Goal: Task Accomplishment & Management: Manage account settings

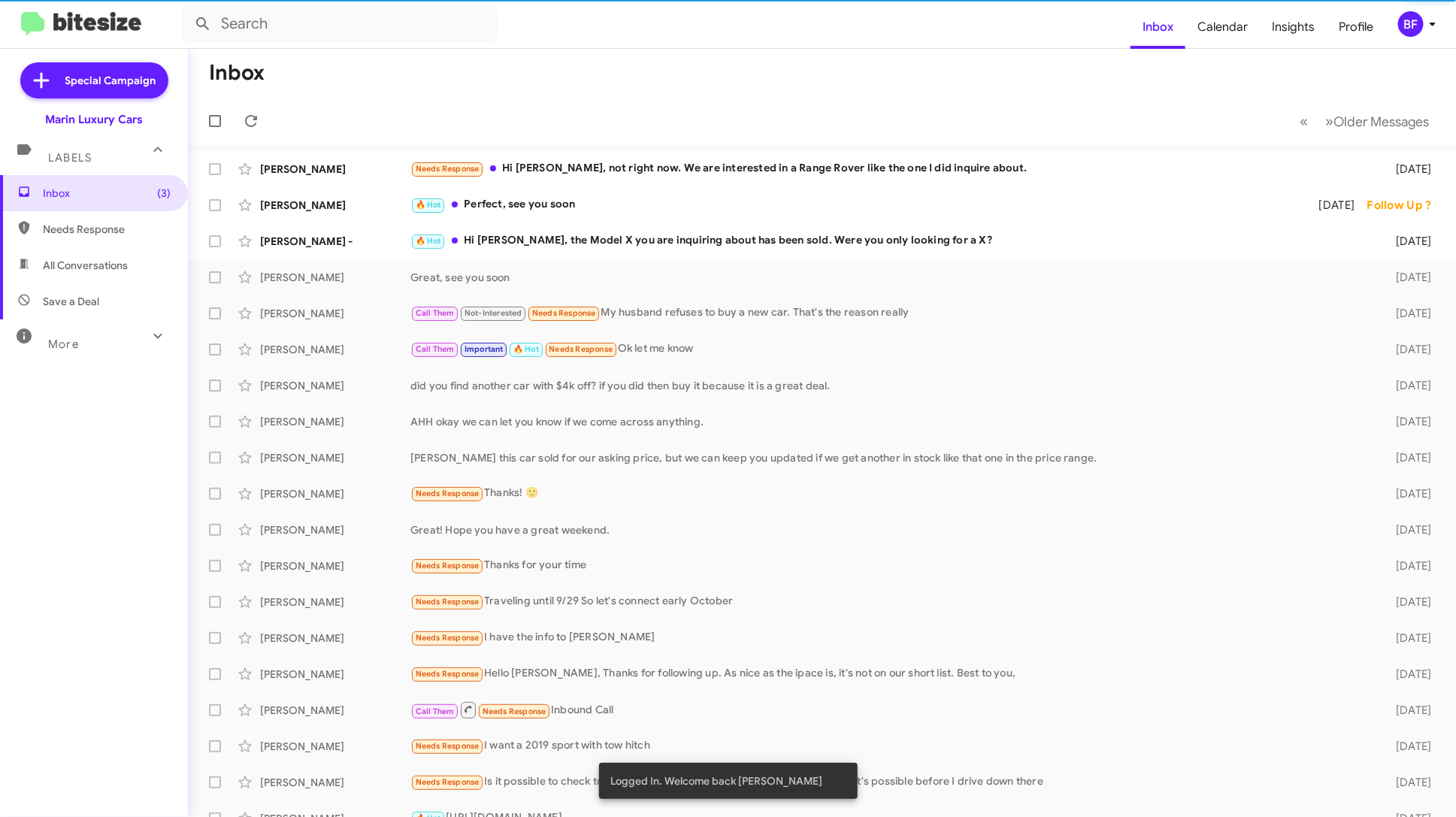
click at [130, 266] on span "All Conversations" at bounding box center [94, 265] width 188 height 36
type input "in:all-conversations"
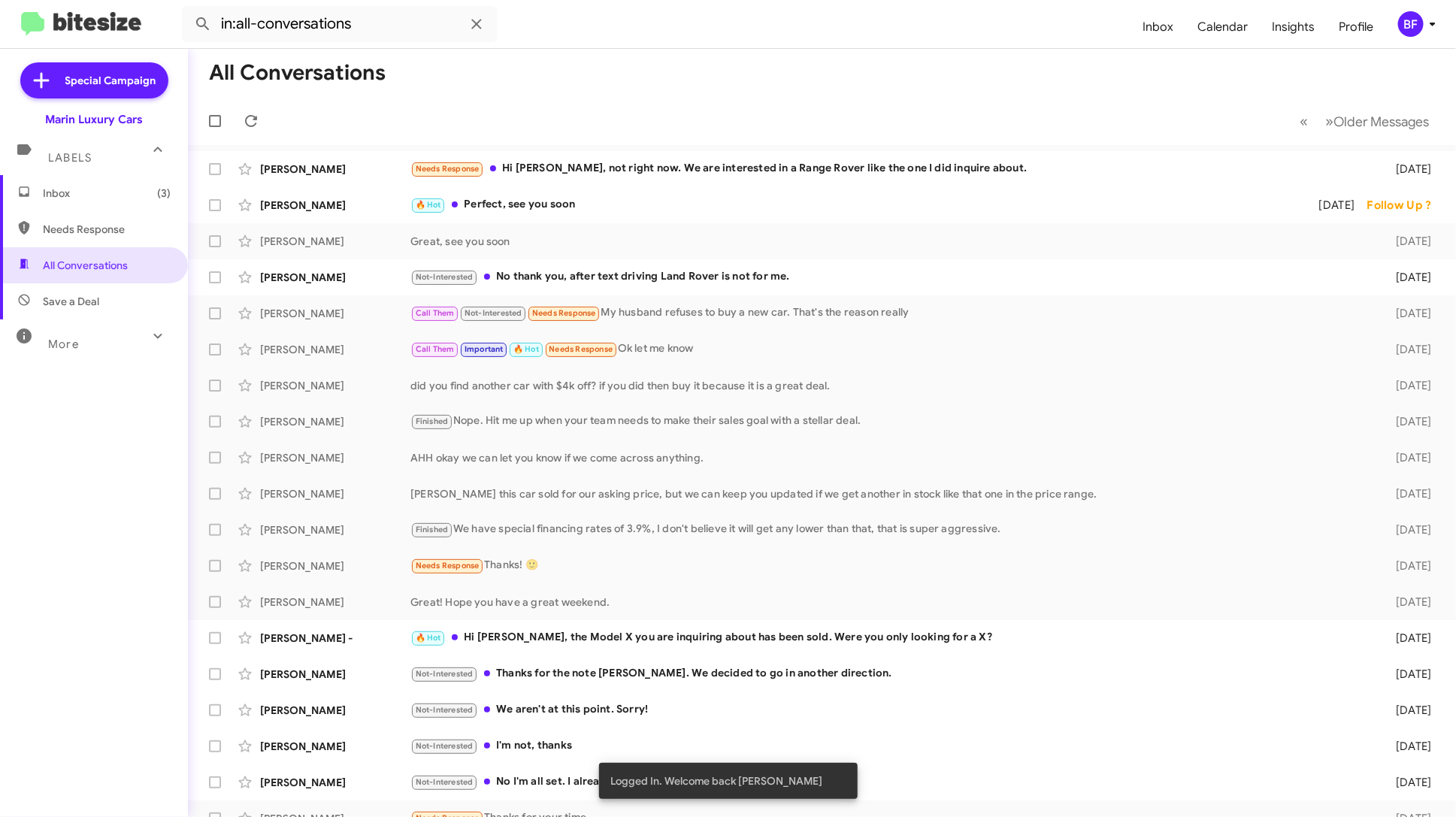
click at [1432, 25] on icon at bounding box center [1433, 23] width 18 height 18
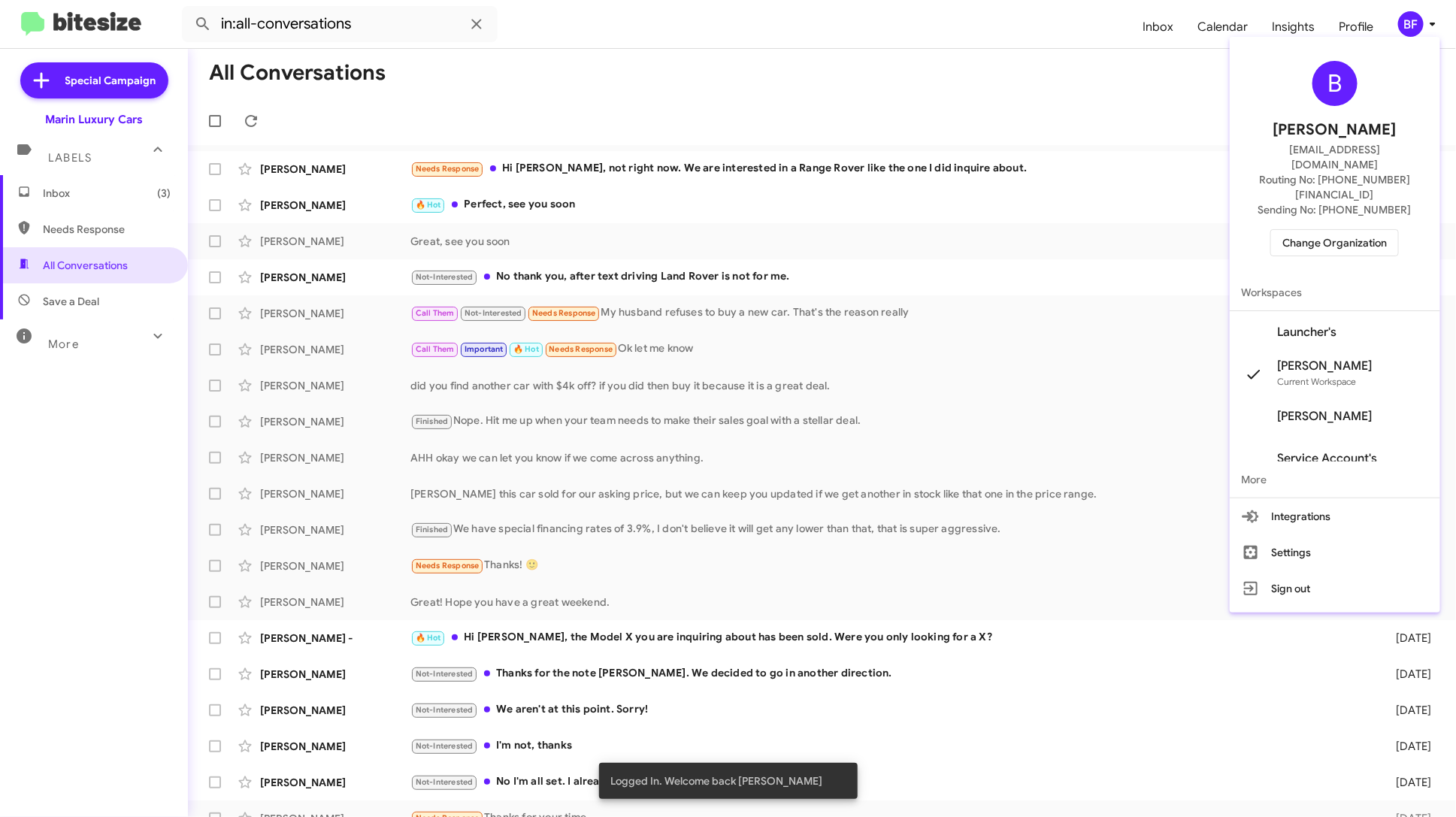
click at [1308, 579] on div "B [PERSON_NAME] [EMAIL_ADDRESS][DOMAIN_NAME] Routing No: [PHONE_NUMBER][FINANCI…" at bounding box center [1335, 324] width 211 height 576
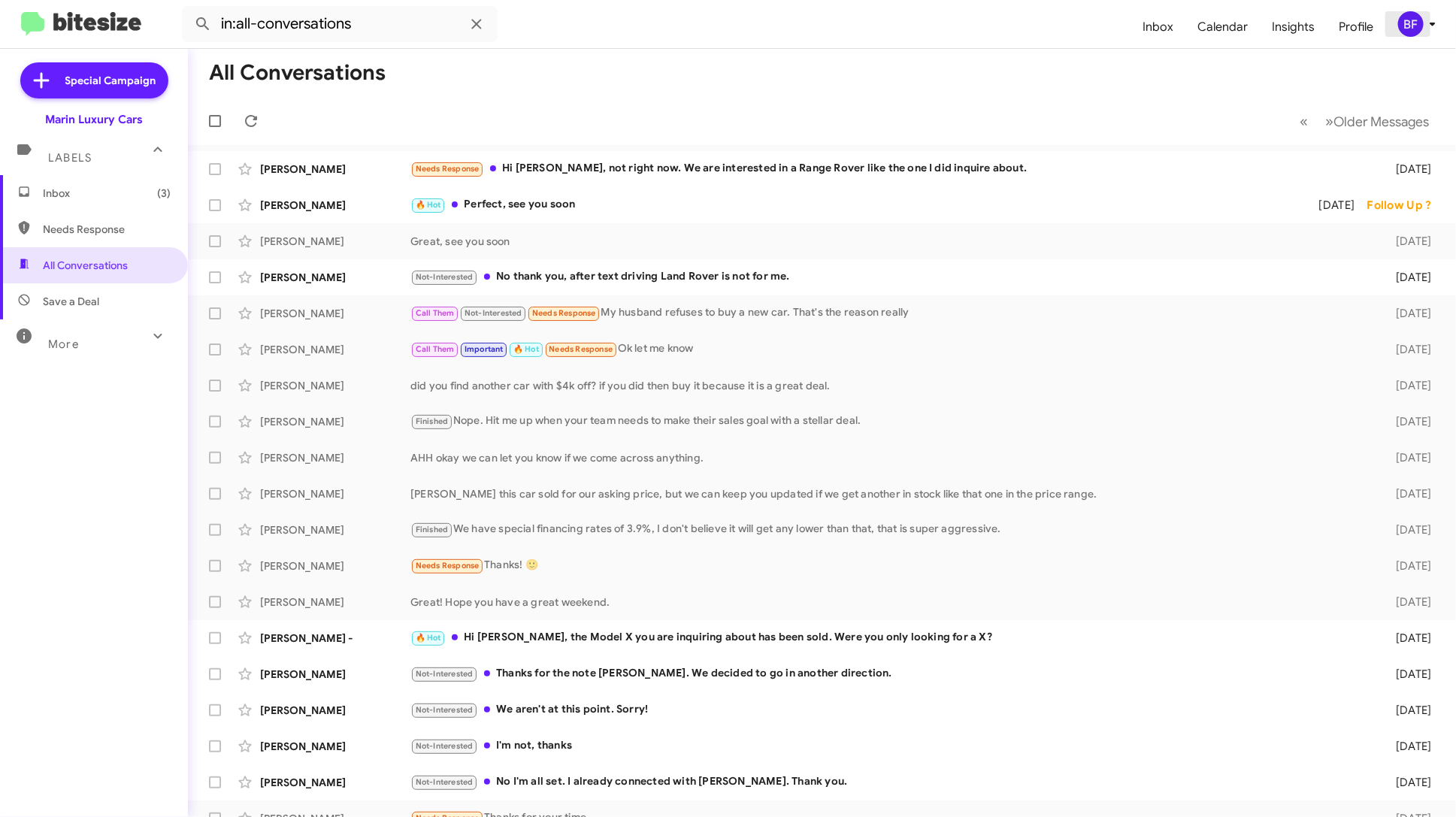
click at [1429, 21] on icon at bounding box center [1433, 23] width 18 height 18
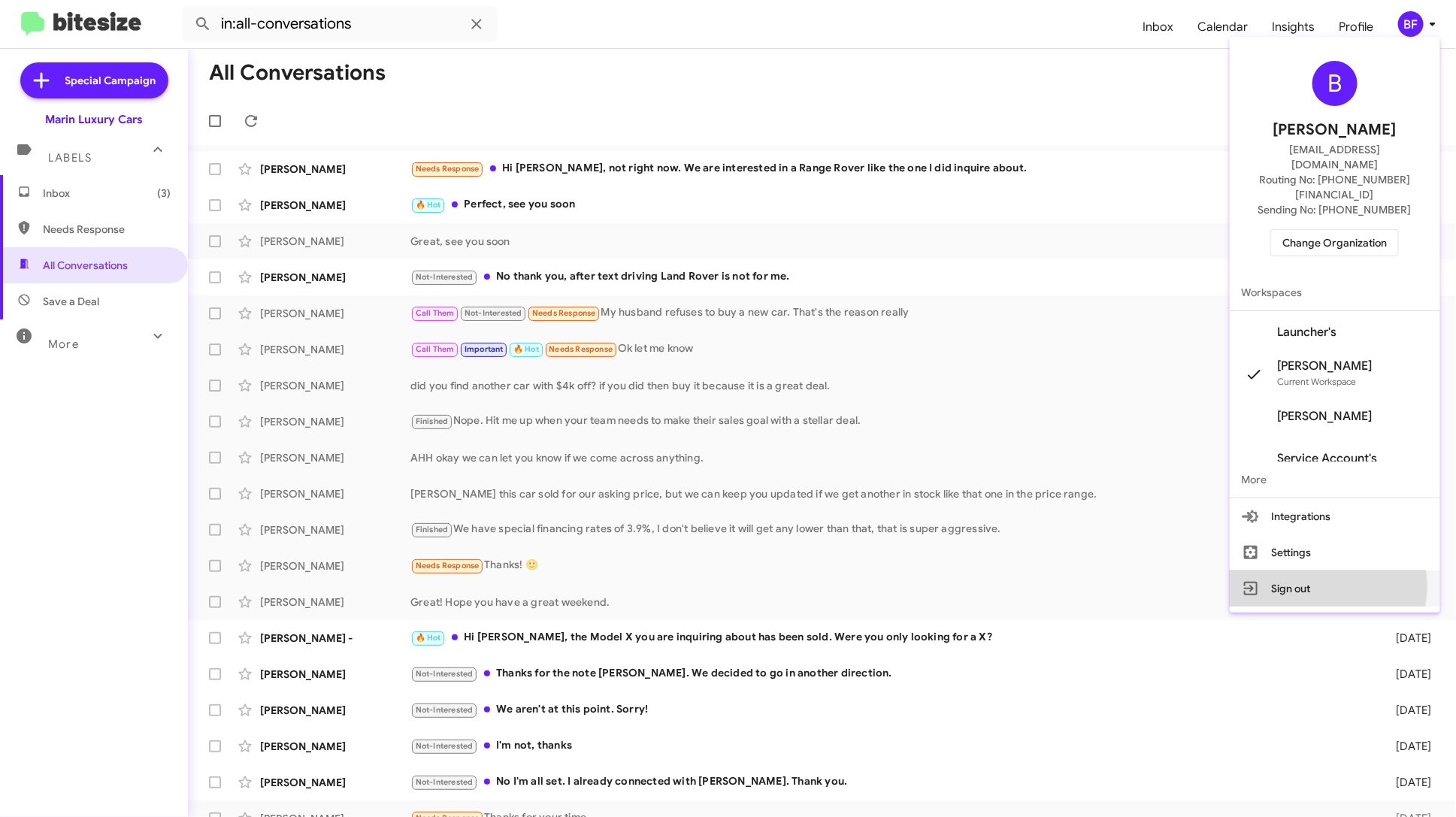
click at [1328, 571] on button "Sign out" at bounding box center [1335, 588] width 211 height 36
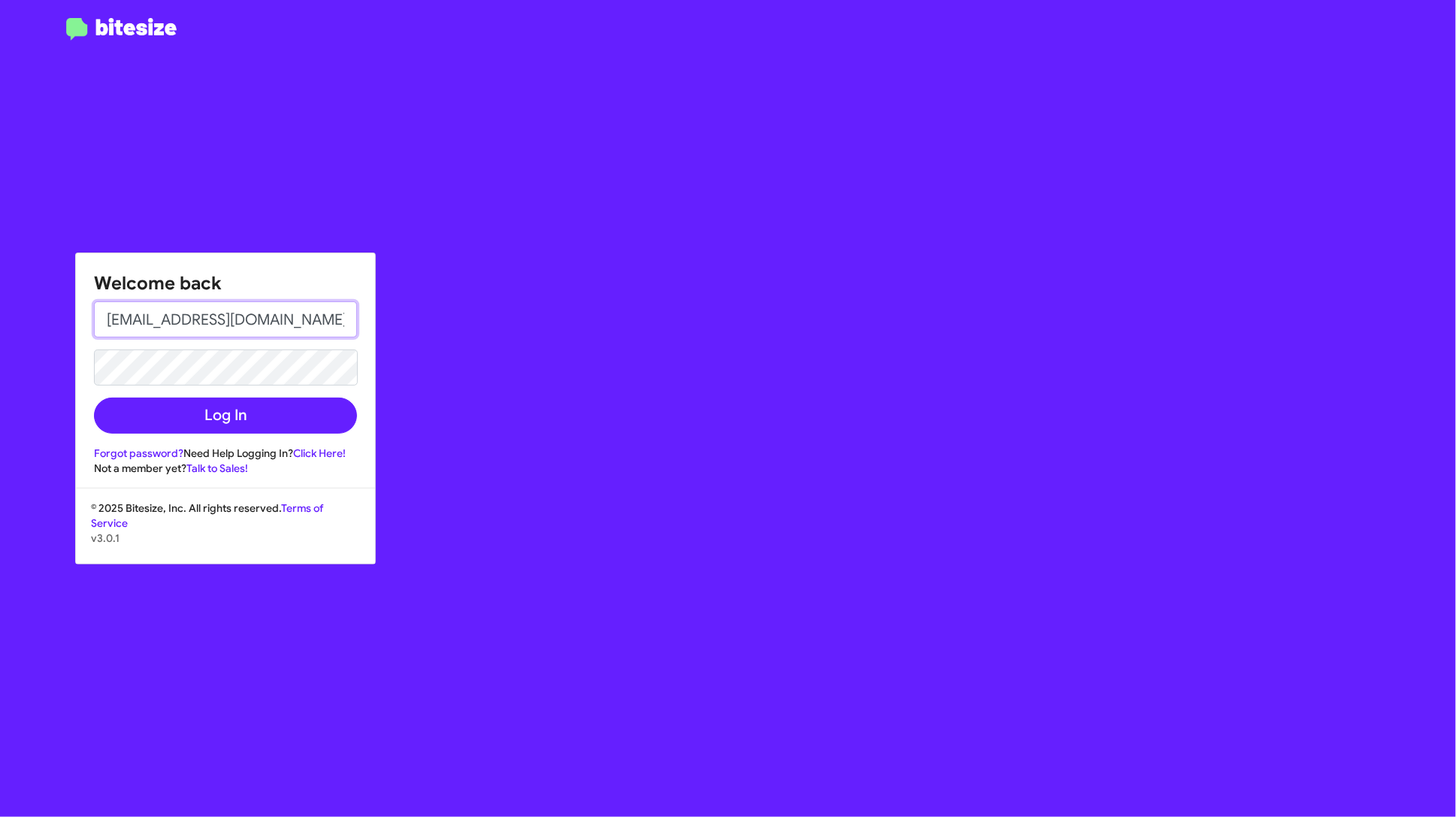
click at [241, 322] on input "[EMAIL_ADDRESS][DOMAIN_NAME]" at bounding box center [225, 319] width 264 height 36
paste input "ehershan@ourisman"
type input "[EMAIL_ADDRESS][DOMAIN_NAME]"
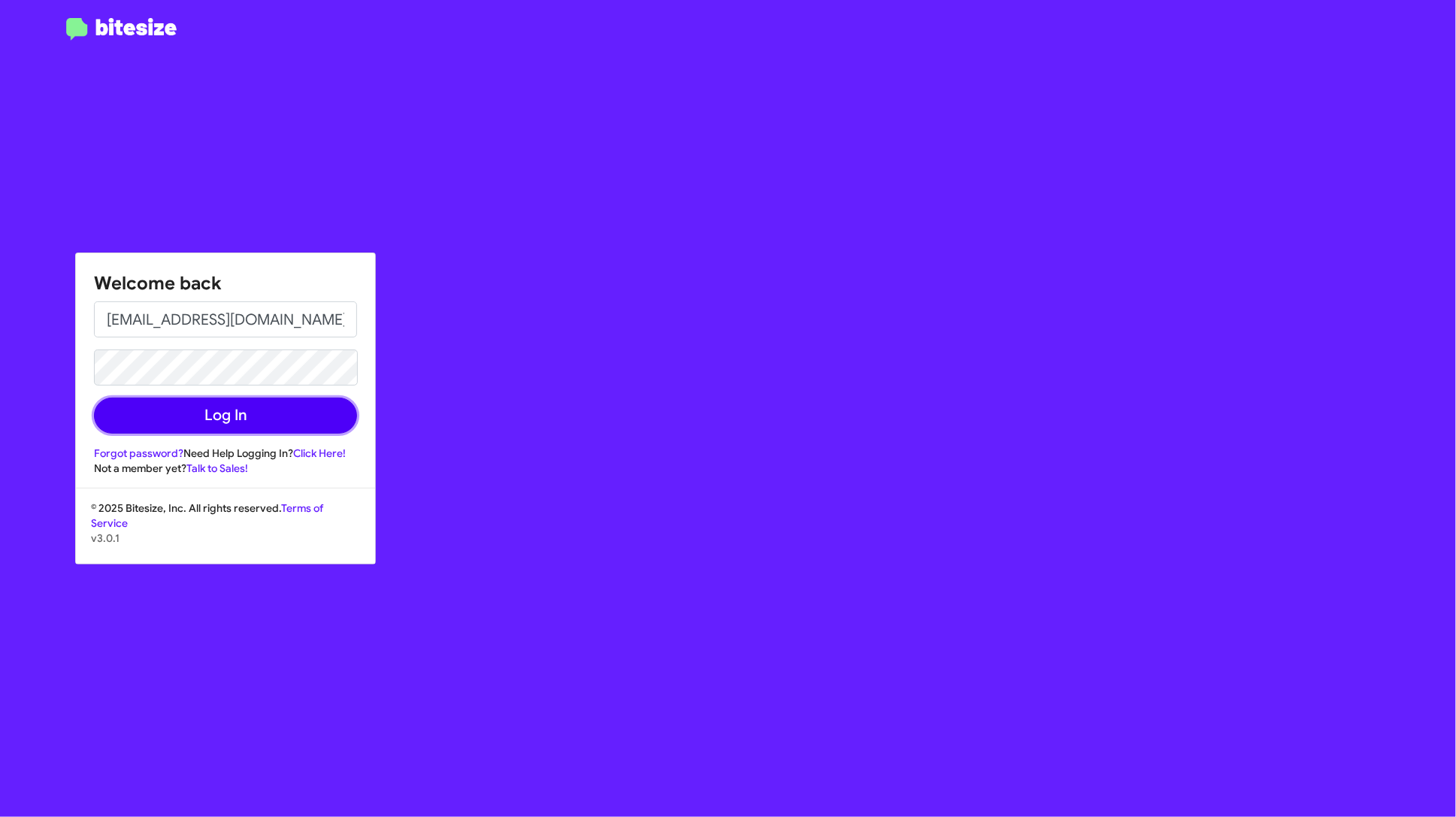
click at [229, 421] on button "Log In" at bounding box center [225, 416] width 264 height 36
